Goal: Task Accomplishment & Management: Manage account settings

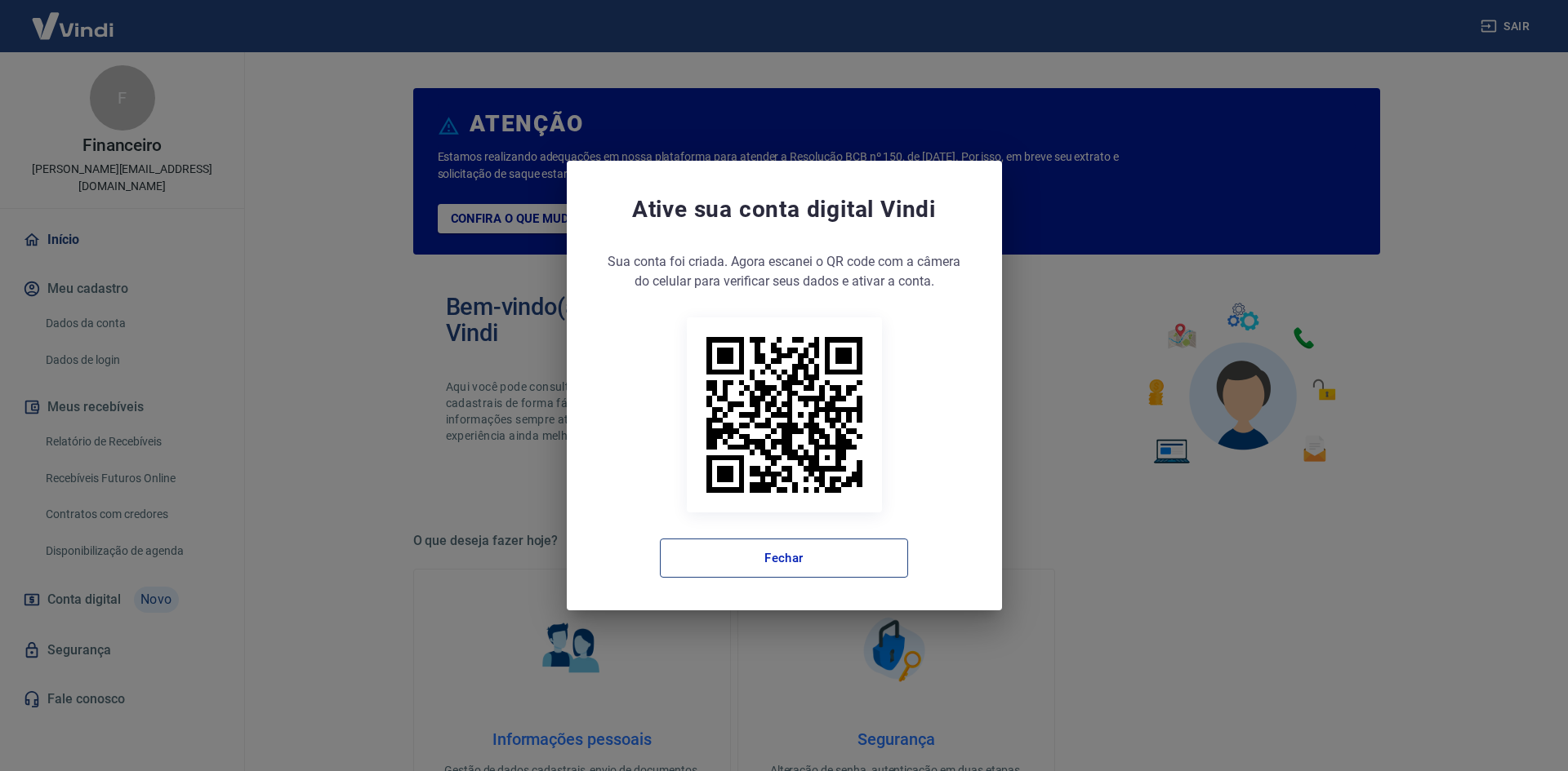
click at [834, 550] on button "Fechar" at bounding box center [784, 558] width 249 height 39
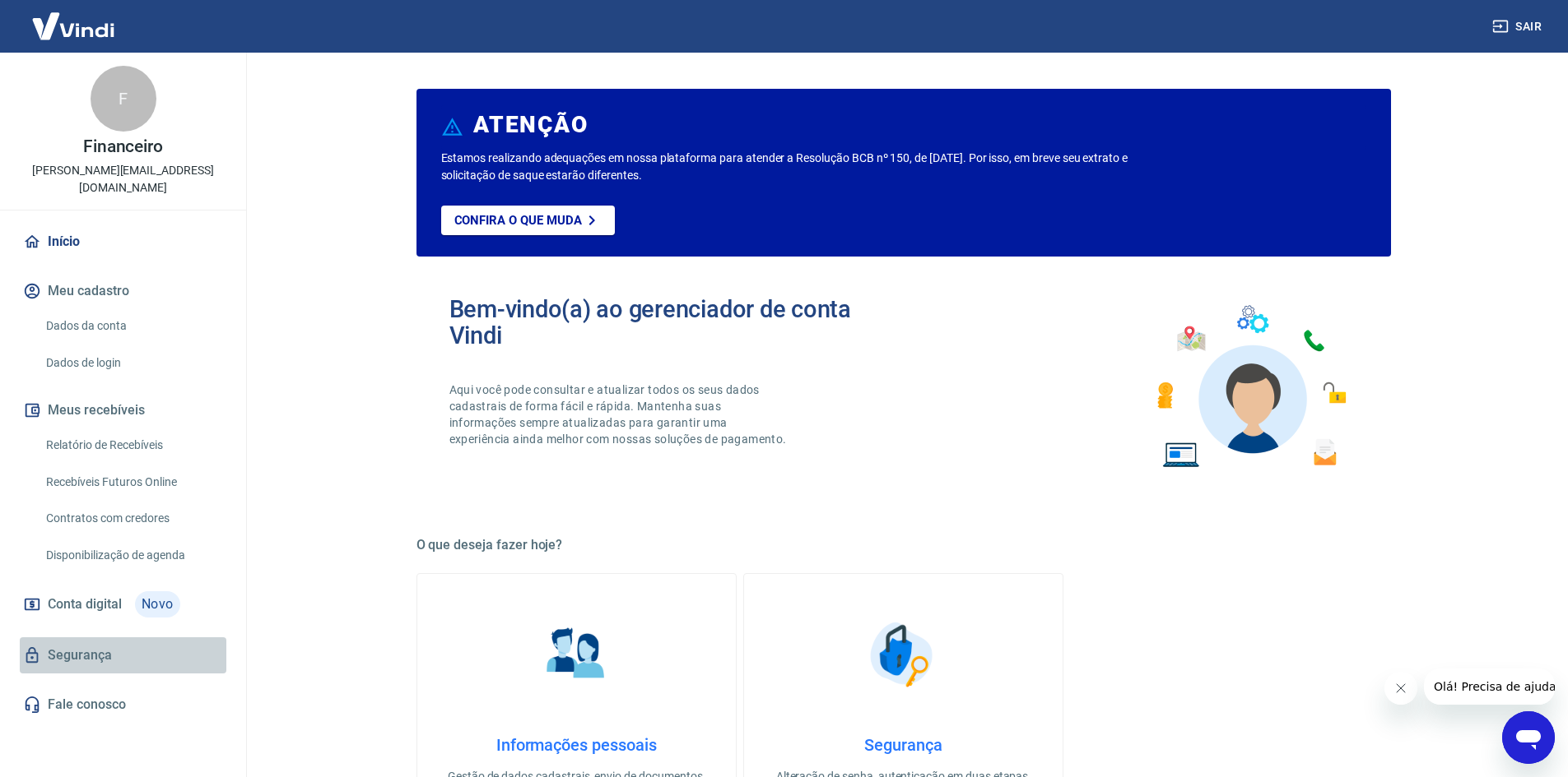
click at [110, 642] on link "Segurança" at bounding box center [122, 655] width 207 height 36
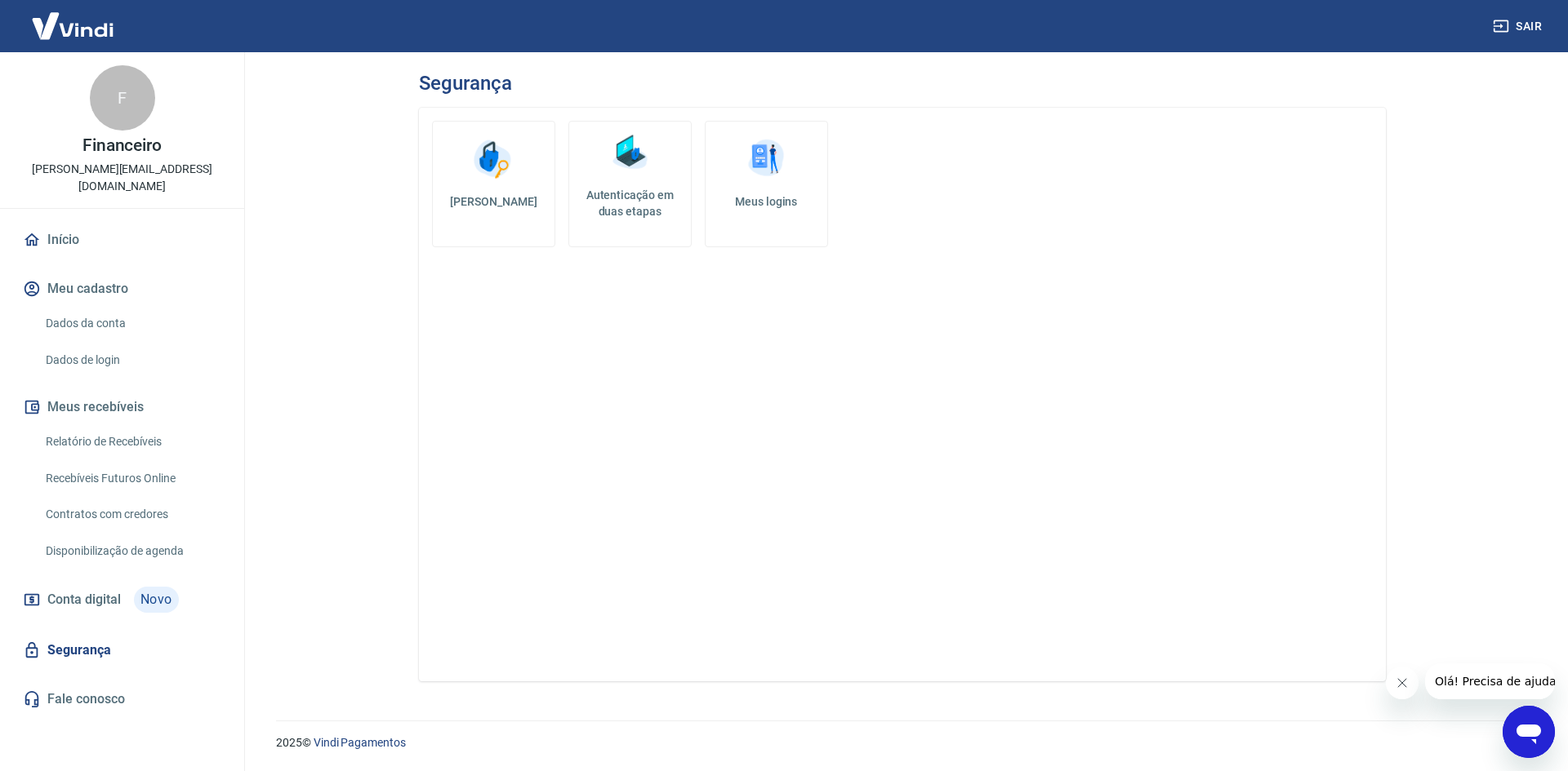
click at [777, 204] on h5 "Meus logins" at bounding box center [767, 201] width 96 height 17
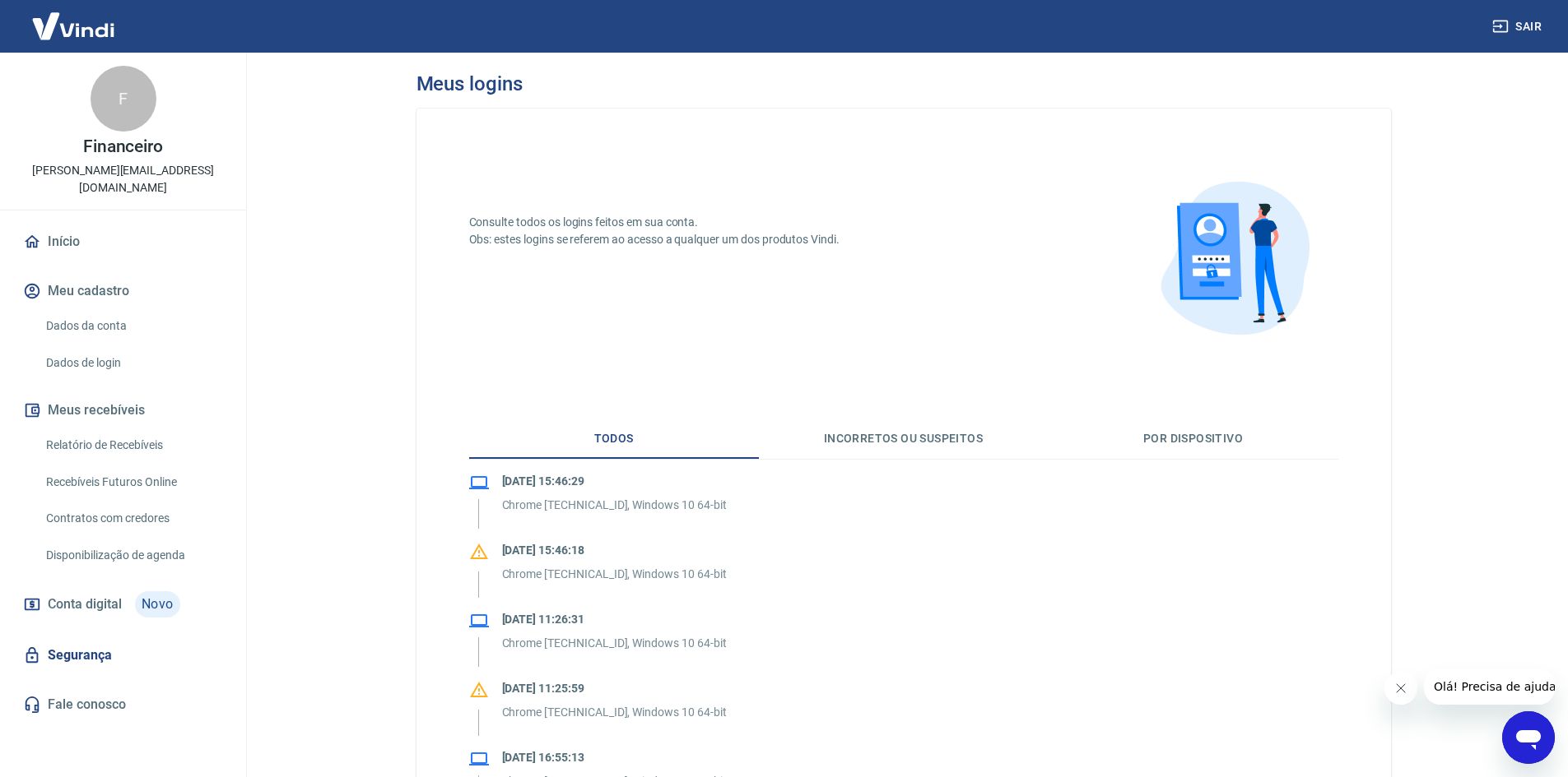
click at [61, 639] on link "Segurança" at bounding box center [122, 655] width 207 height 36
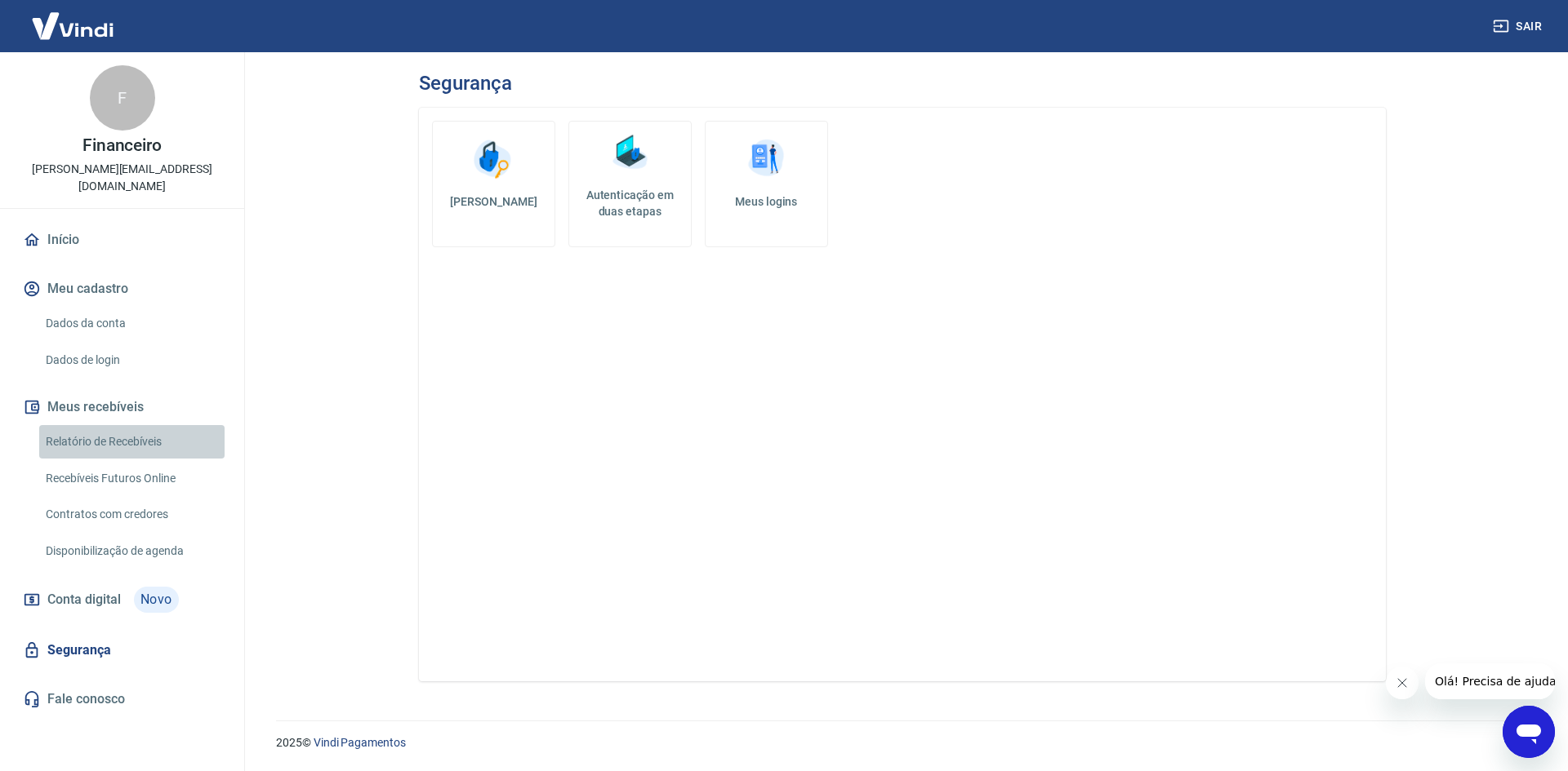
click at [130, 426] on link "Relatório de Recebíveis" at bounding box center [132, 442] width 185 height 33
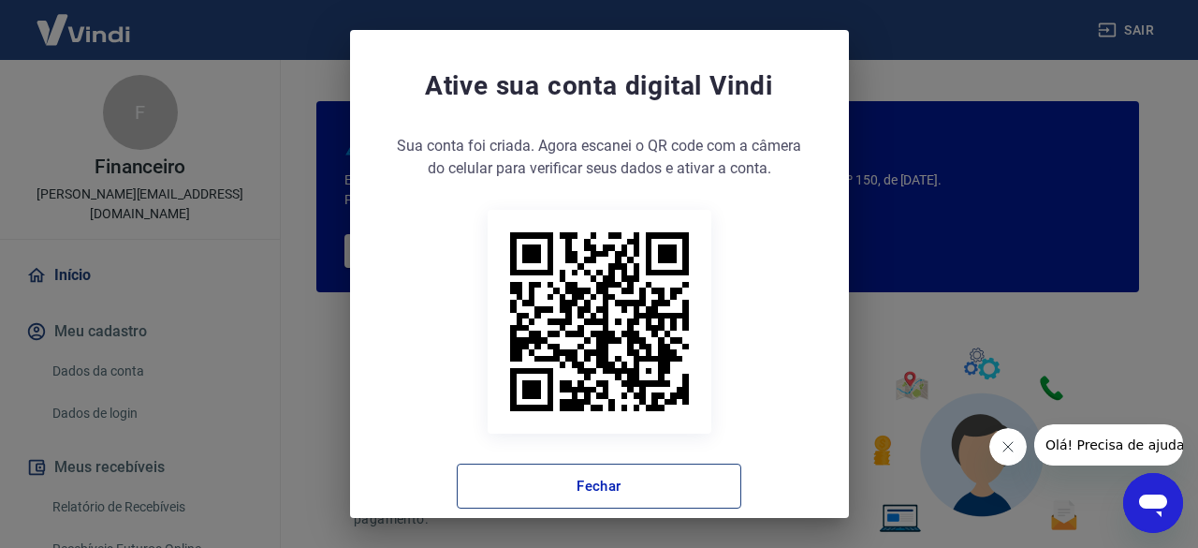
click at [639, 467] on button "Fechar" at bounding box center [599, 485] width 285 height 45
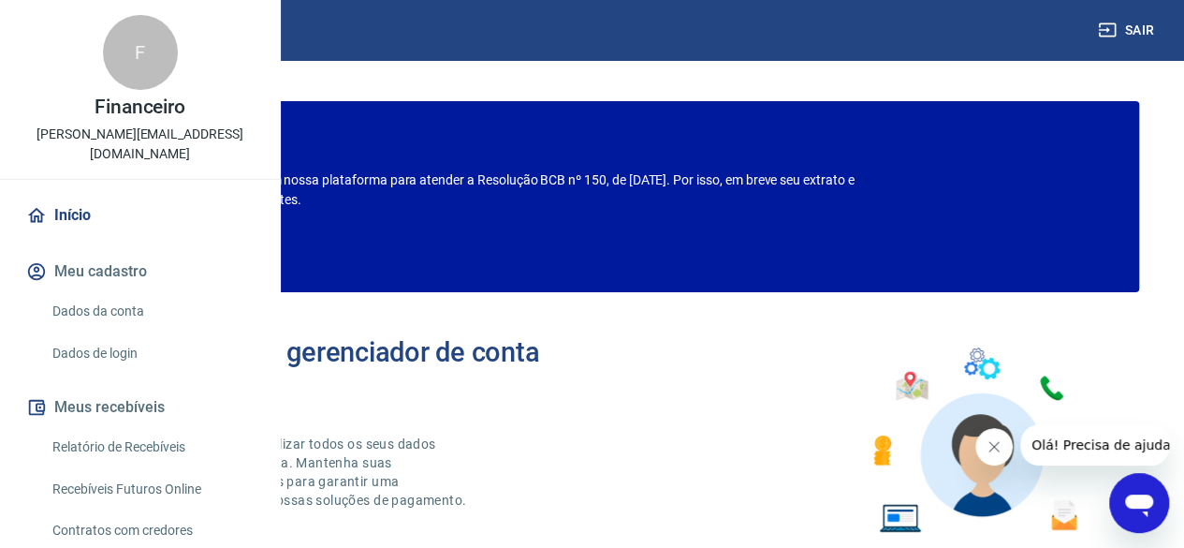
click at [1147, 31] on button "Sair" at bounding box center [1127, 30] width 67 height 35
